Goal: Learn about a topic

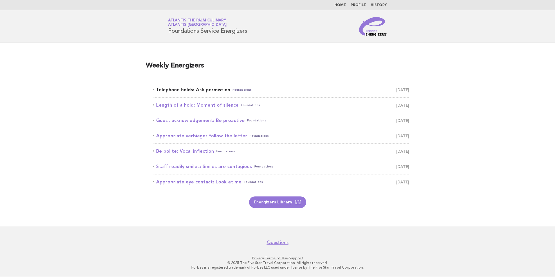
click at [206, 89] on link "Telephone holds: Ask permission Foundations August 20" at bounding box center [281, 90] width 257 height 8
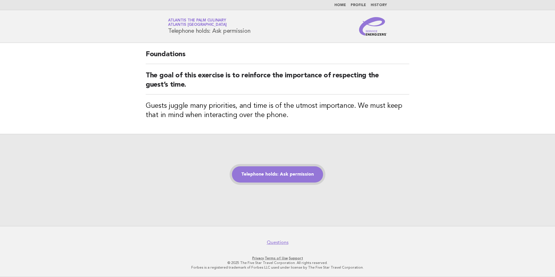
click at [288, 177] on link "Telephone holds: Ask permission" at bounding box center [277, 175] width 91 height 16
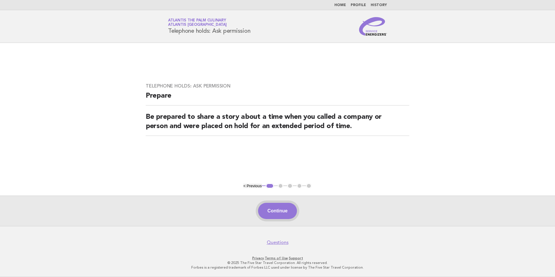
click at [277, 209] on button "Continue" at bounding box center [277, 211] width 39 height 16
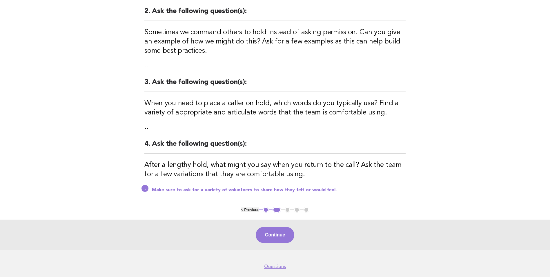
scroll to position [145, 0]
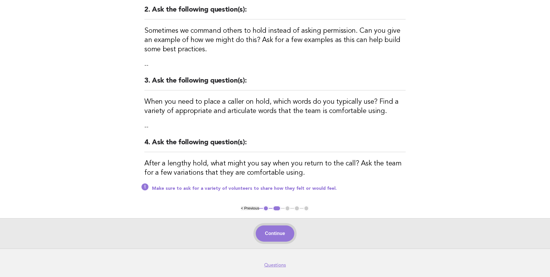
click at [274, 232] on button "Continue" at bounding box center [275, 234] width 39 height 16
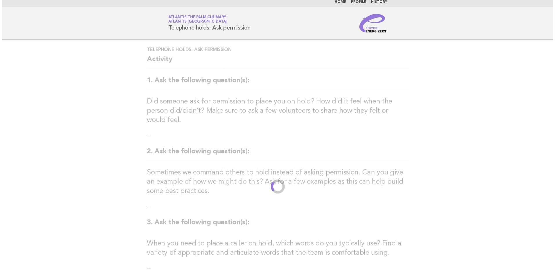
scroll to position [0, 0]
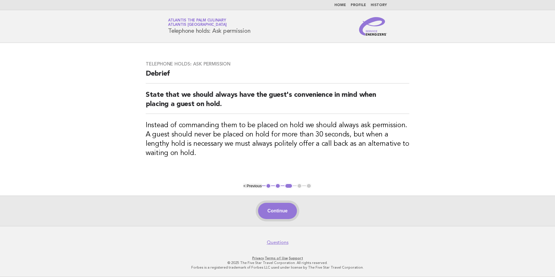
click at [284, 214] on button "Continue" at bounding box center [277, 211] width 39 height 16
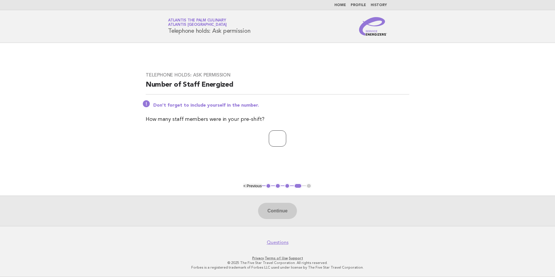
click at [286, 138] on input "*" at bounding box center [277, 139] width 17 height 16
type input "*"
click at [286, 138] on input "*" at bounding box center [277, 139] width 17 height 16
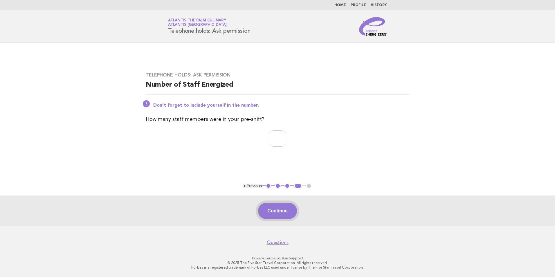
click at [274, 210] on button "Continue" at bounding box center [277, 211] width 39 height 16
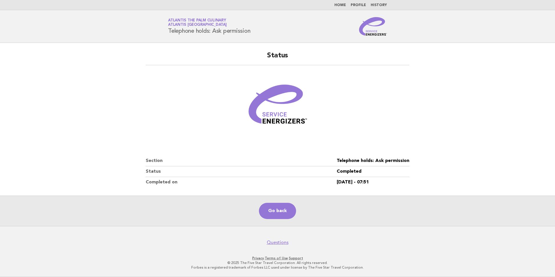
drag, startPoint x: 242, startPoint y: 32, endPoint x: 167, endPoint y: 34, distance: 75.5
click at [167, 34] on div "Service Energizers Atlantis The Palm Culinary Atlantis Dubai Telephone holds: A…" at bounding box center [277, 26] width 235 height 19
copy h1 "Telephone holds: Ask permission"
